Goal: Task Accomplishment & Management: Use online tool/utility

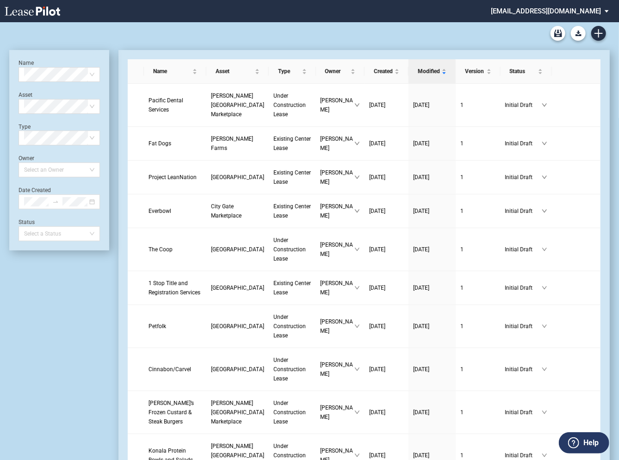
click at [557, 10] on md-select "barclaygroup@leasepilot.co Change Password 2-Factor Authentication Admin Area F…" at bounding box center [553, 10] width 127 height 21
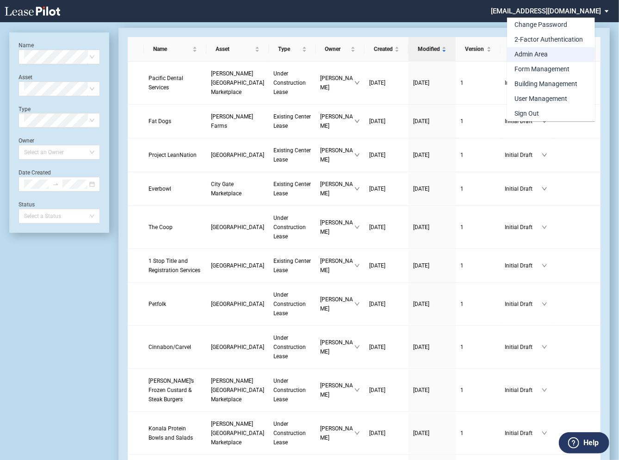
click at [528, 56] on div "Admin Area" at bounding box center [531, 54] width 33 height 9
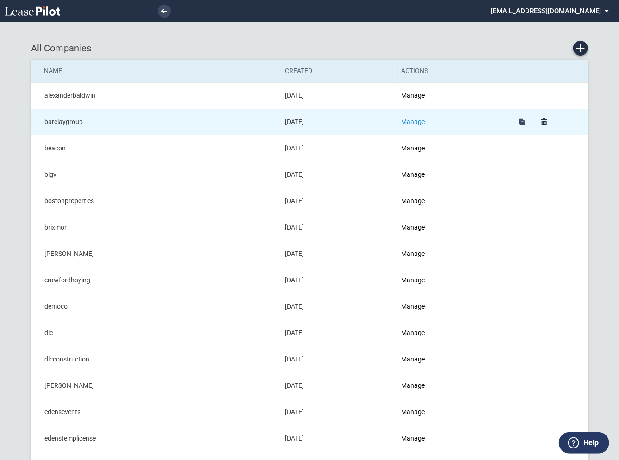
click at [413, 121] on link "Manage" at bounding box center [413, 121] width 24 height 7
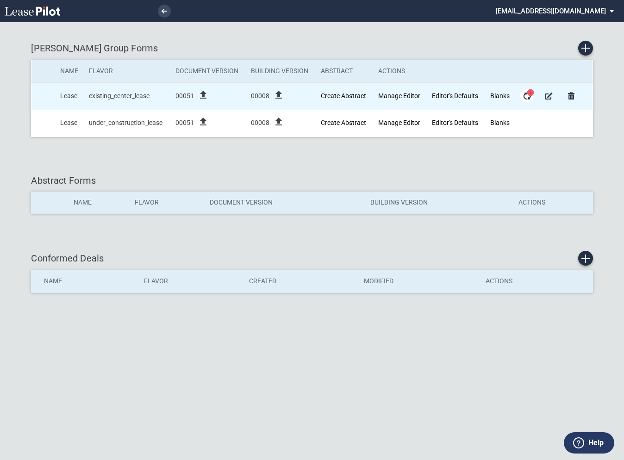
click at [526, 95] on md-icon "Form Updates" at bounding box center [526, 95] width 11 height 11
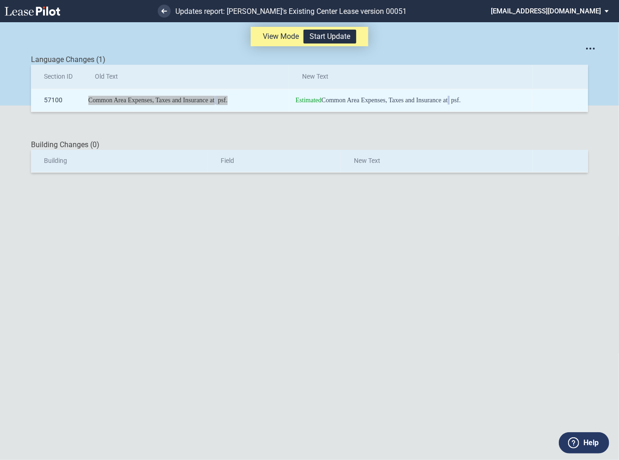
drag, startPoint x: 252, startPoint y: 99, endPoint x: 96, endPoint y: 95, distance: 156.5
click at [96, 96] on div "Common Area Expenses, Taxes and Insurance at psf." at bounding box center [187, 100] width 198 height 9
click at [243, 106] on td "Common Area Expenses, Taxes and Insurance at psf." at bounding box center [185, 100] width 207 height 23
drag, startPoint x: 247, startPoint y: 102, endPoint x: 85, endPoint y: 103, distance: 161.5
click at [85, 103] on td "Common Area Expenses, Taxes and Insurance at psf." at bounding box center [185, 100] width 207 height 23
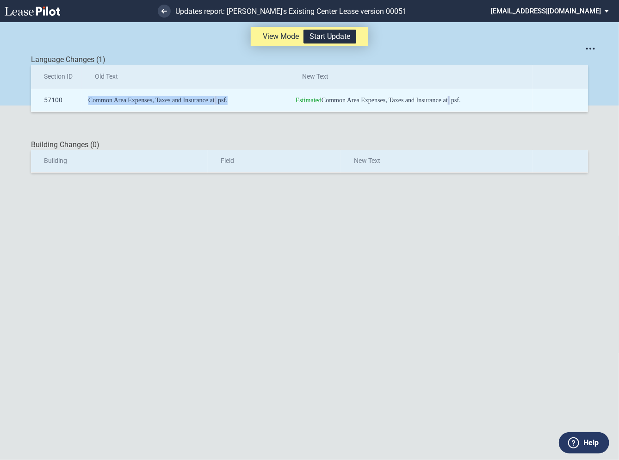
copy div "Common Area Expenses, Taxes and Insurance at psf."
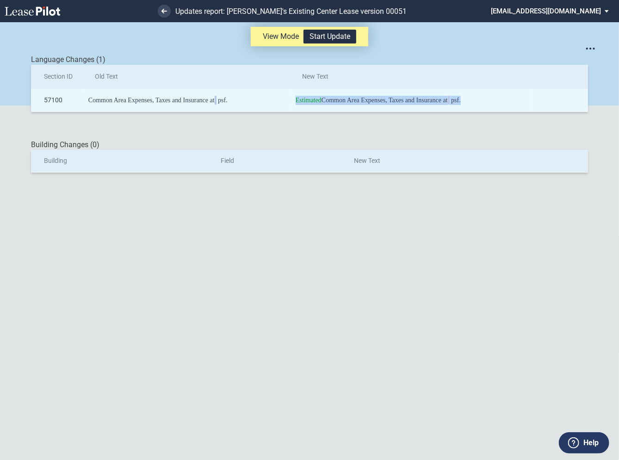
drag, startPoint x: 490, startPoint y: 98, endPoint x: 282, endPoint y: 104, distance: 207.9
click at [282, 104] on tr "57100 Common Area Expenses, Taxes and Insurance at psf. Estimated Common Area E…" at bounding box center [309, 100] width 557 height 23
copy tr "Estimated Common Area Expenses, Taxes and Insurance at ﻿ ﻿ psf."
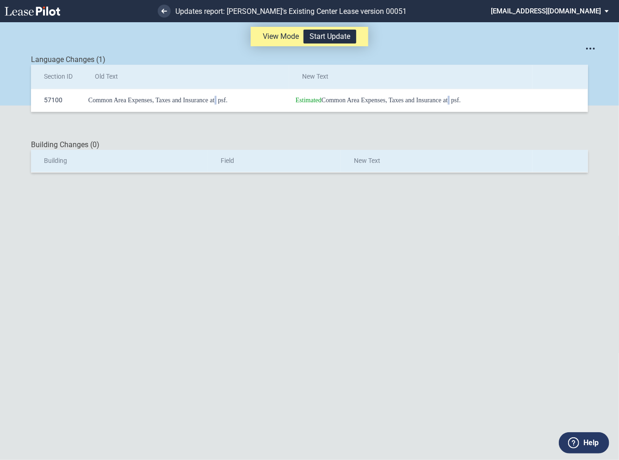
click at [526, 123] on div "Building Changes (0) Building Field New Text" at bounding box center [309, 142] width 557 height 61
click at [348, 39] on button "Start Update" at bounding box center [330, 37] width 53 height 14
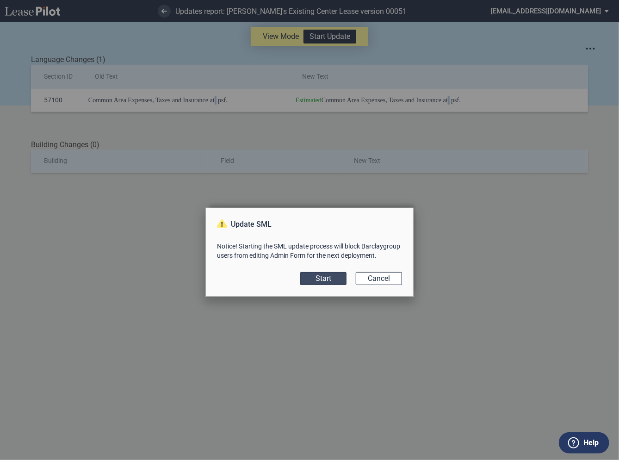
click at [334, 278] on button "Start" at bounding box center [323, 278] width 46 height 13
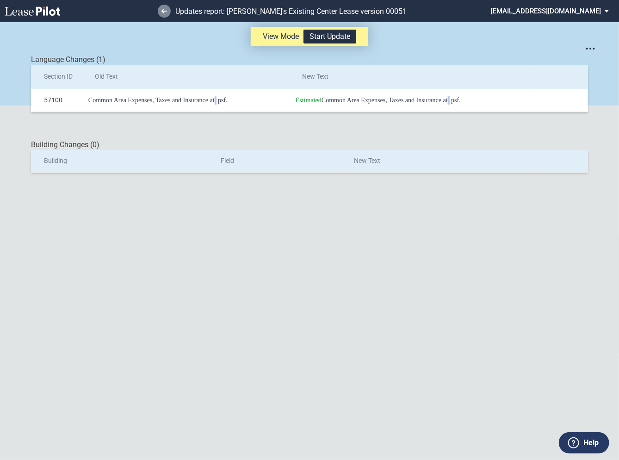
click at [164, 11] on use at bounding box center [165, 11] width 6 height 5
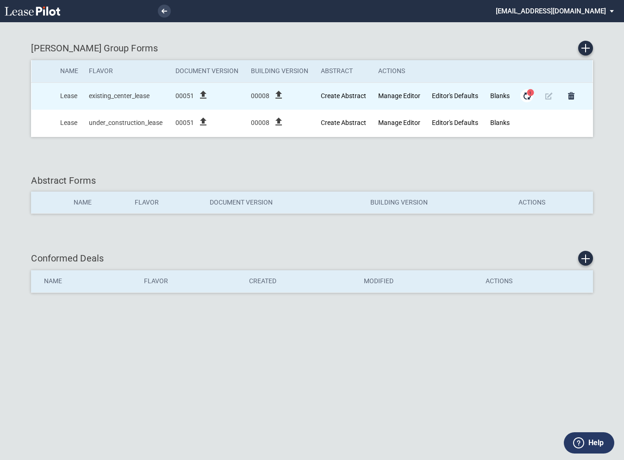
click at [530, 95] on span "1" at bounding box center [530, 92] width 7 height 7
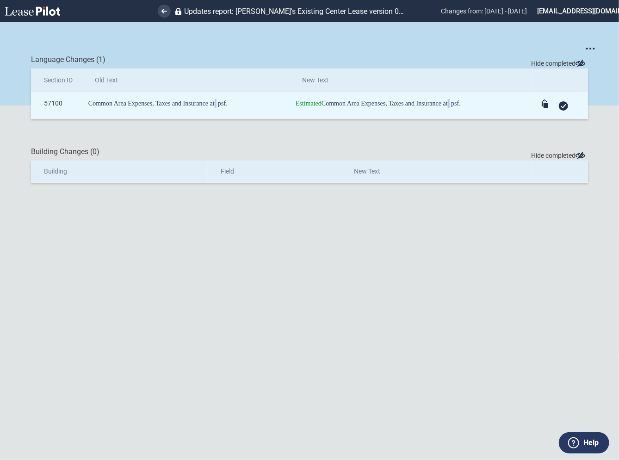
click at [565, 106] on use at bounding box center [563, 106] width 5 height 4
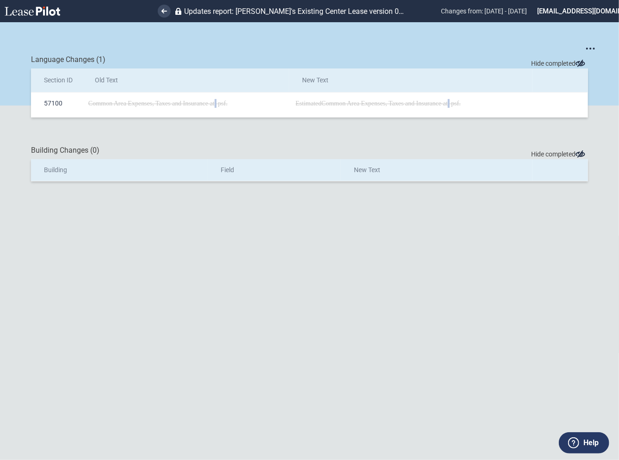
click at [552, 65] on span "Hide completed" at bounding box center [559, 63] width 57 height 9
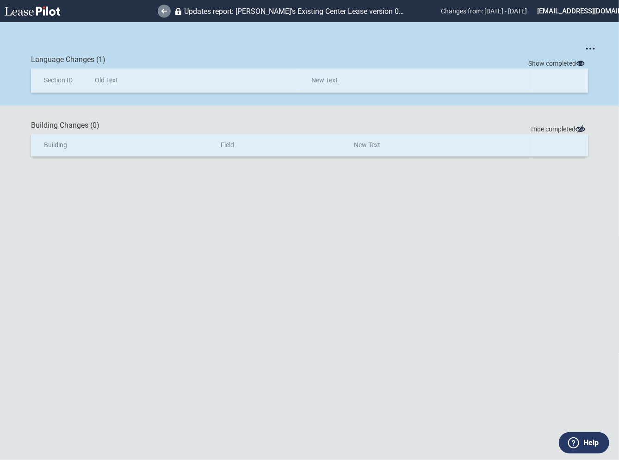
click at [164, 13] on icon at bounding box center [165, 11] width 6 height 5
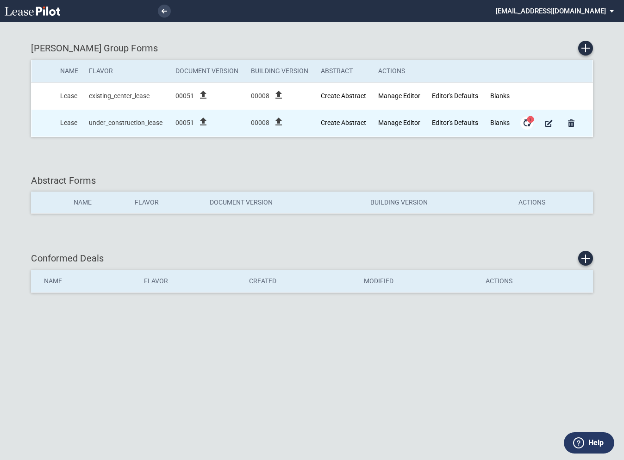
click at [528, 123] on md-icon "Form Updates" at bounding box center [526, 123] width 11 height 11
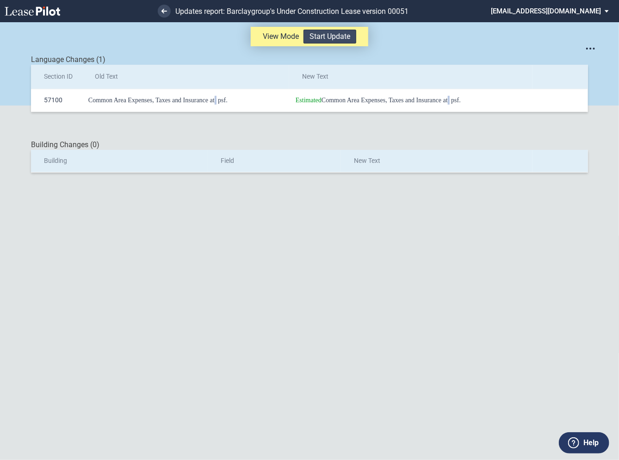
click at [344, 37] on button "Start Update" at bounding box center [330, 37] width 53 height 14
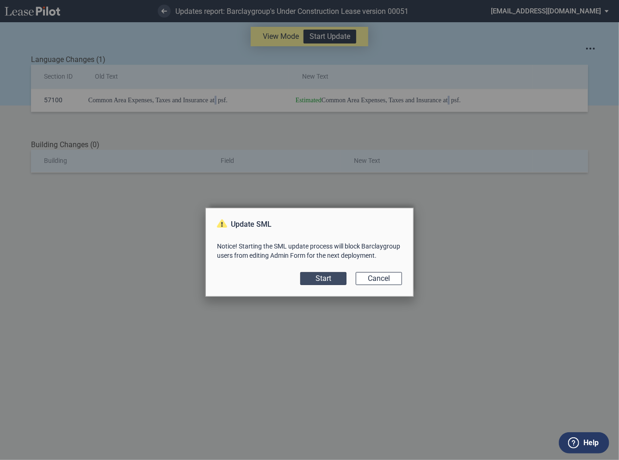
click at [331, 278] on button "Start" at bounding box center [323, 278] width 46 height 13
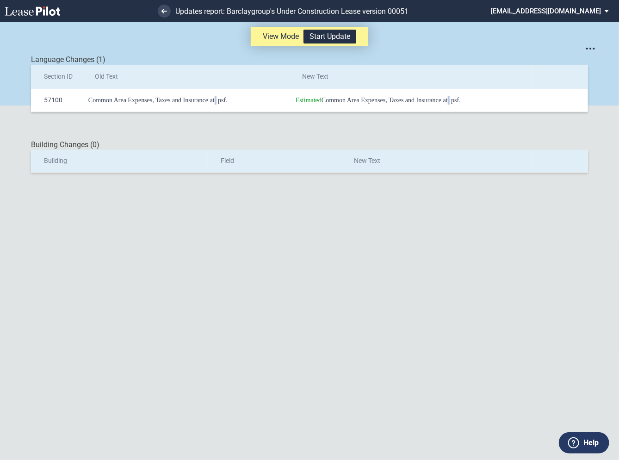
scroll to position [22, 0]
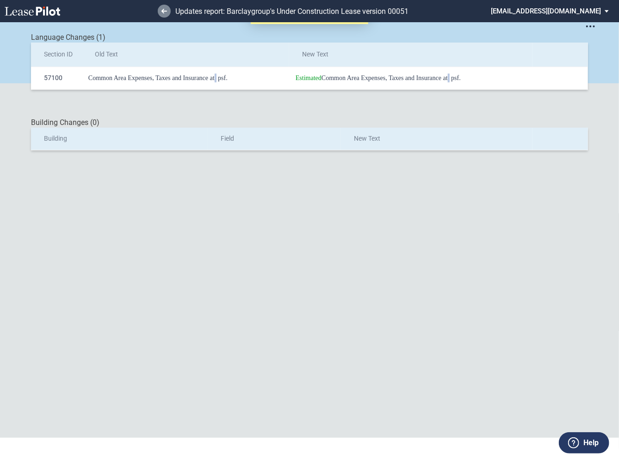
click at [166, 10] on use at bounding box center [165, 11] width 6 height 5
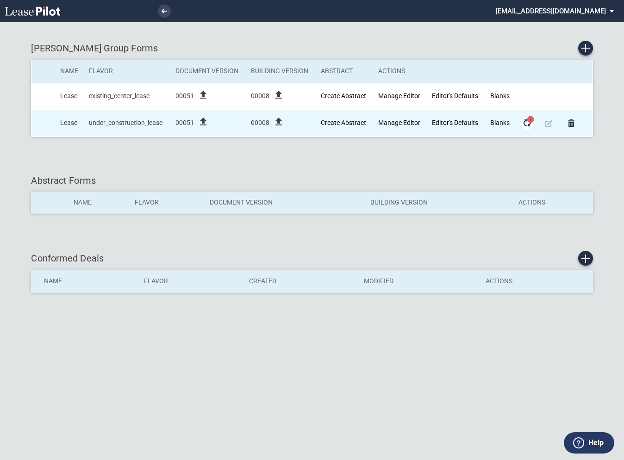
click at [528, 124] on md-icon "Form Updates" at bounding box center [526, 123] width 11 height 11
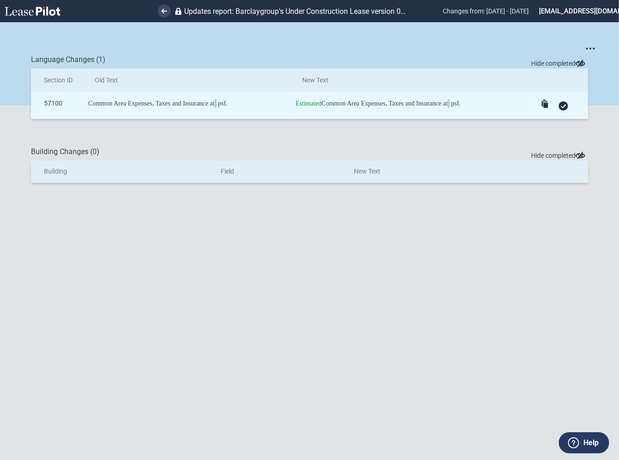
click at [564, 106] on use at bounding box center [563, 106] width 5 height 4
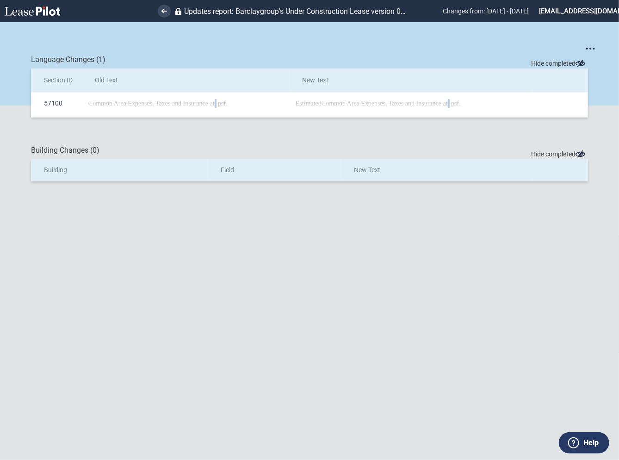
click at [547, 64] on span "Hide completed" at bounding box center [559, 63] width 57 height 9
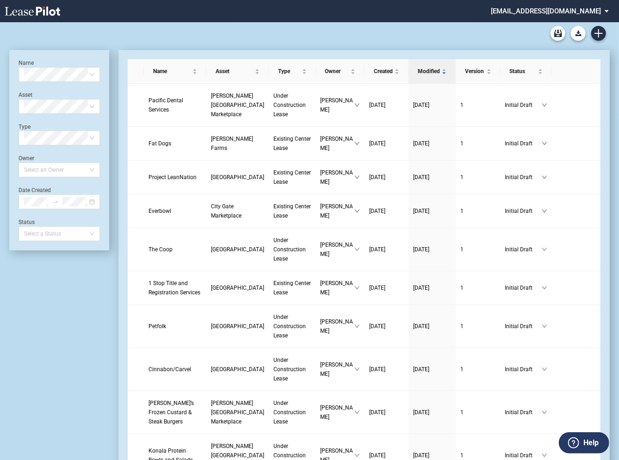
click at [551, 12] on md-select "barclaygroup@leasepilot.co Change Password 2-Factor Authentication Admin Area F…" at bounding box center [553, 10] width 127 height 21
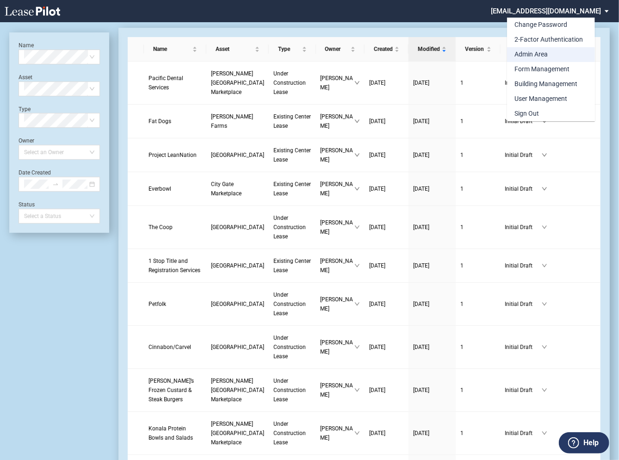
click at [532, 51] on div "Admin Area" at bounding box center [531, 54] width 33 height 9
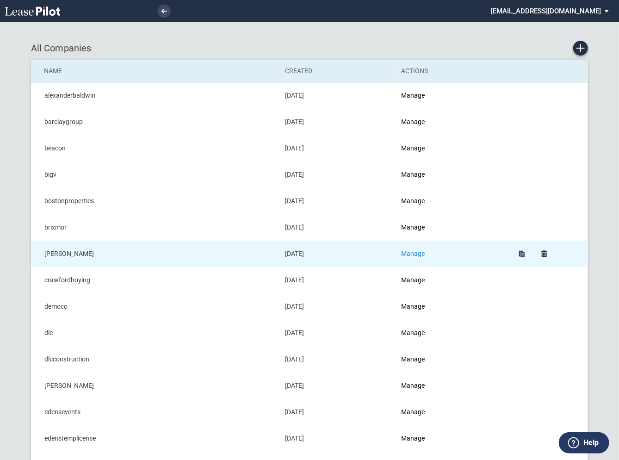
click at [417, 250] on link "Manage" at bounding box center [413, 253] width 24 height 7
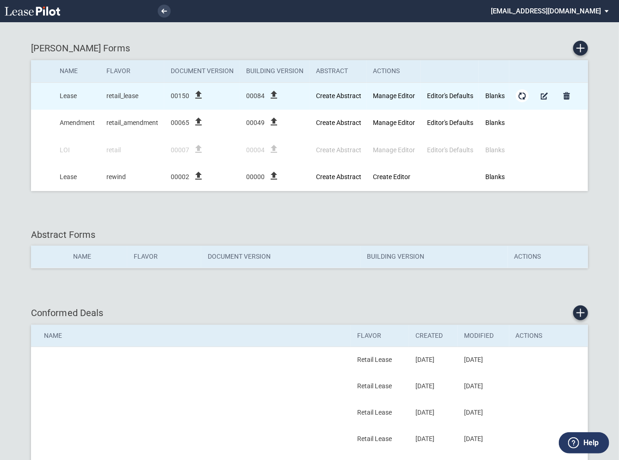
click at [523, 97] on md-icon "Form Updates" at bounding box center [522, 95] width 11 height 11
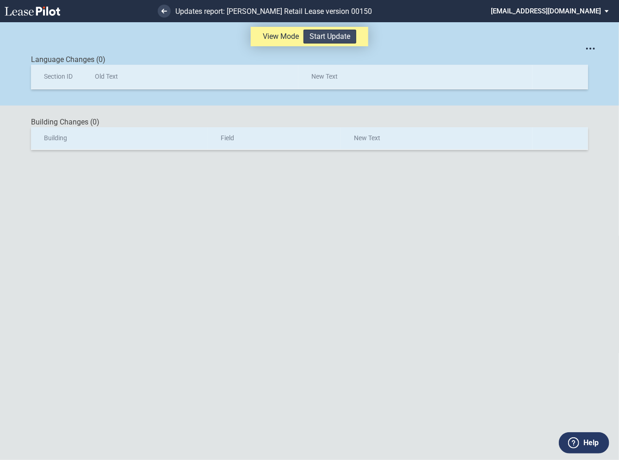
click at [333, 36] on button "Start Update" at bounding box center [330, 37] width 53 height 14
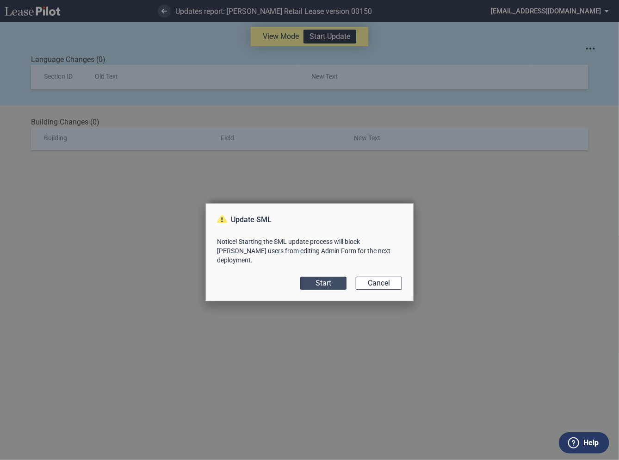
click at [330, 279] on button "Start" at bounding box center [323, 283] width 46 height 13
